Goal: Information Seeking & Learning: Learn about a topic

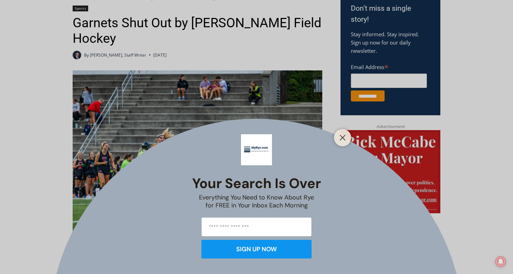
scroll to position [228, 0]
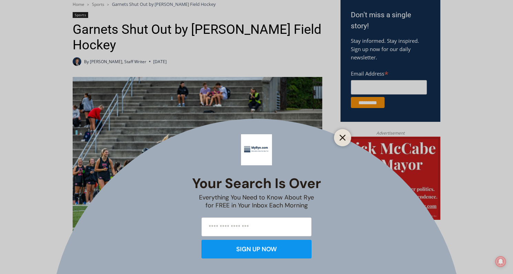
click at [341, 141] on button "Close" at bounding box center [343, 138] width 10 height 10
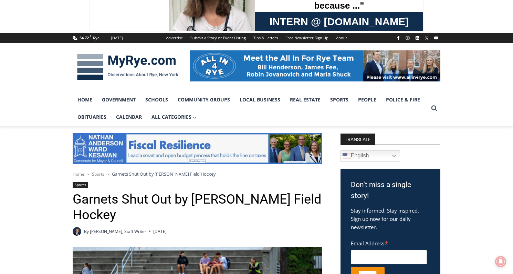
scroll to position [55, 0]
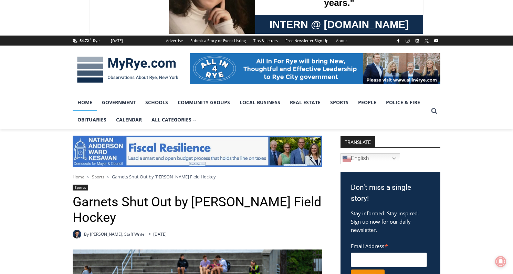
click at [85, 99] on link "Home" at bounding box center [85, 102] width 24 height 17
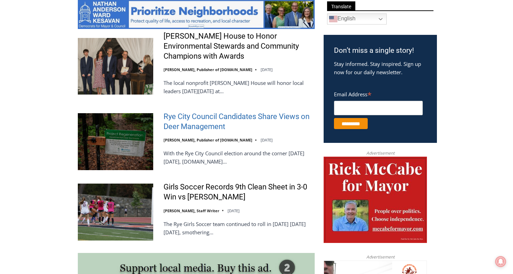
scroll to position [379, 0]
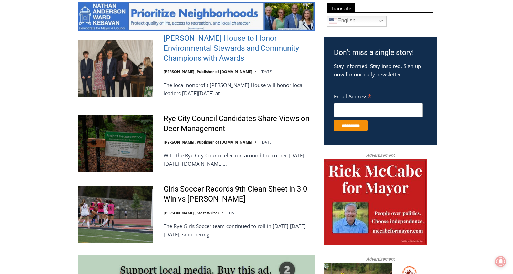
click at [194, 49] on link "Wainwright House to Honor Environmental Stewards and Community Champions with A…" at bounding box center [239, 48] width 151 height 30
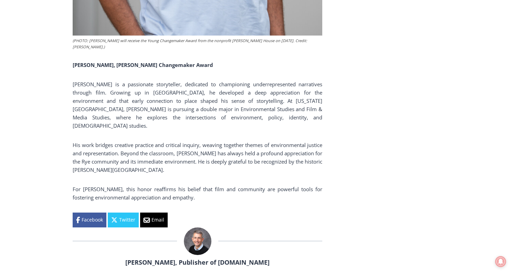
scroll to position [3825, 0]
